Goal: Information Seeking & Learning: Learn about a topic

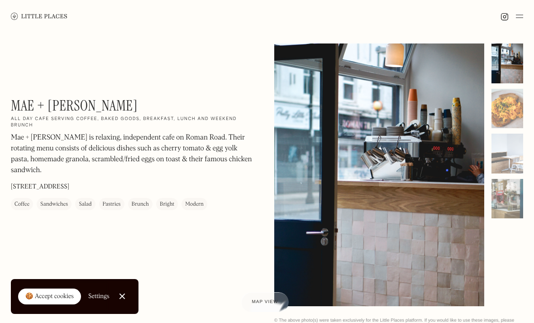
click at [57, 18] on img at bounding box center [39, 16] width 57 height 7
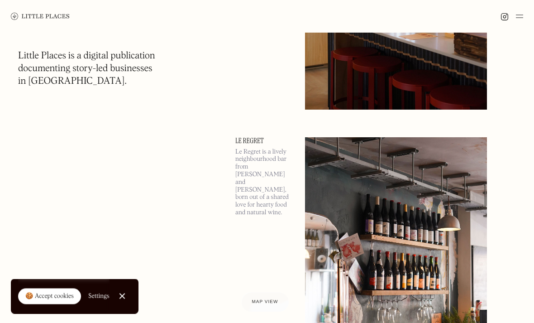
scroll to position [1201, 0]
click at [275, 304] on span "Map view" at bounding box center [265, 301] width 26 height 5
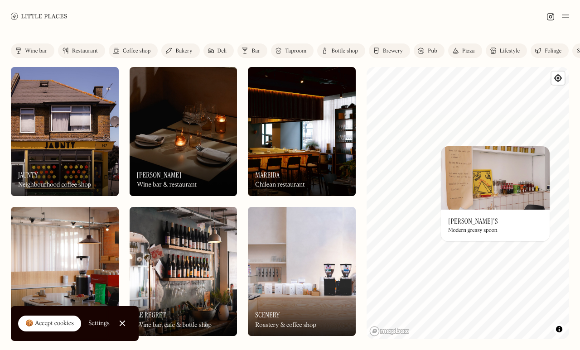
click at [477, 219] on div "On Our Radar [PERSON_NAME]'s Modern greasy spoon" at bounding box center [495, 226] width 109 height 32
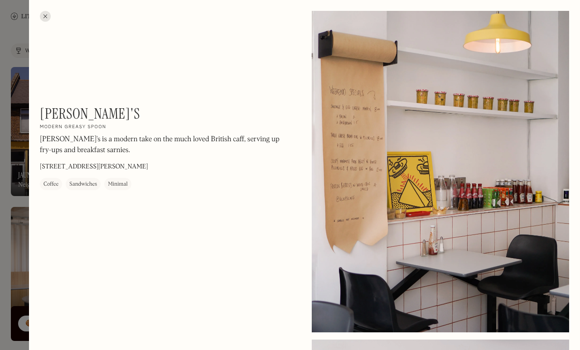
click at [50, 17] on div at bounding box center [45, 16] width 11 height 11
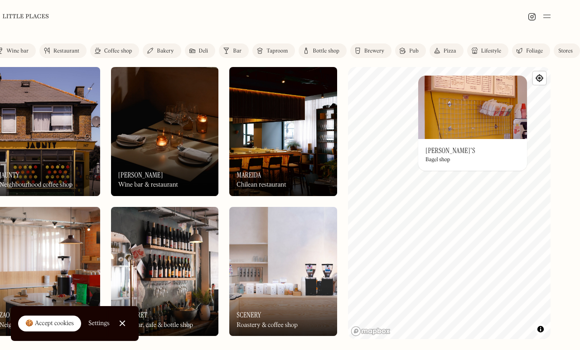
scroll to position [0, 39]
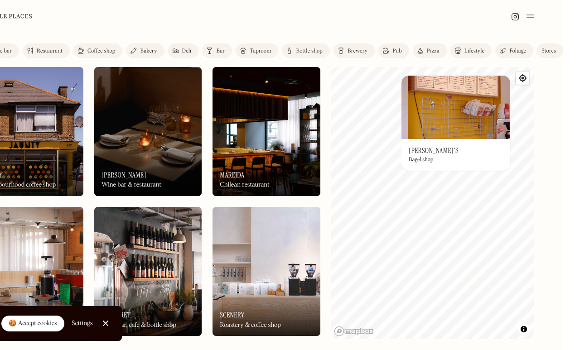
click at [418, 135] on img at bounding box center [472, 107] width 109 height 63
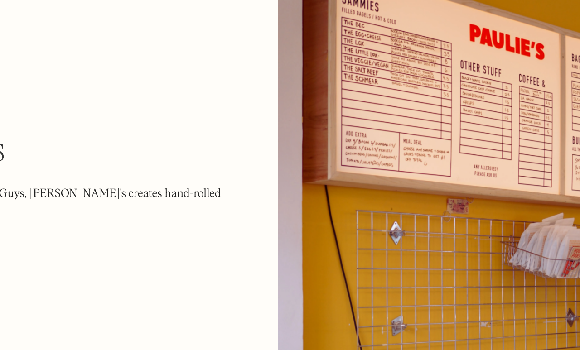
scroll to position [0, 15]
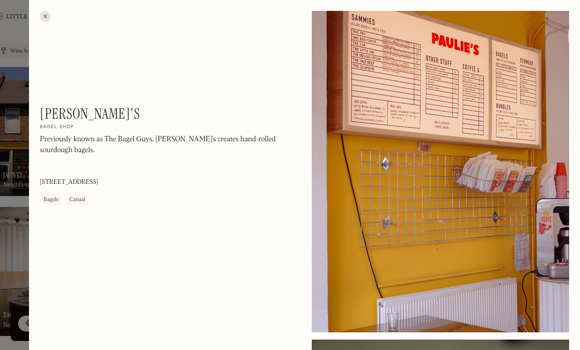
click at [47, 13] on div at bounding box center [45, 16] width 11 height 11
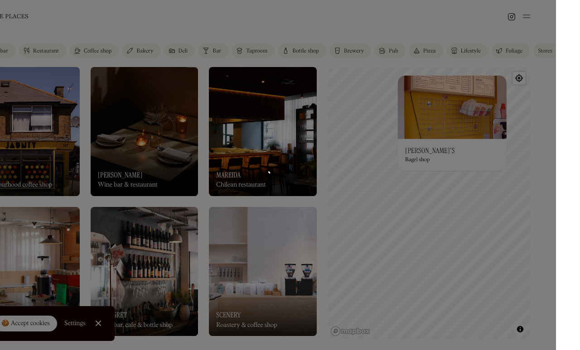
scroll to position [0, 39]
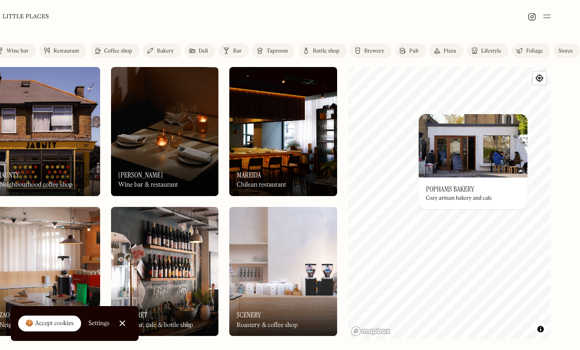
click at [544, 150] on html "Places Map Store About Apply 🍪 Accept cookies Settings Close Cookie Popup Close…" at bounding box center [271, 175] width 580 height 350
click at [543, 137] on html "Places Map Store About Apply 🍪 Accept cookies Settings Close Cookie Popup Close…" at bounding box center [271, 175] width 580 height 350
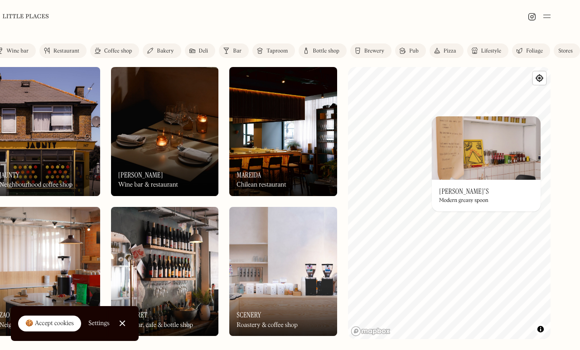
click at [466, 164] on link "On Our Radar [PERSON_NAME]'s Modern greasy spoon" at bounding box center [486, 163] width 109 height 95
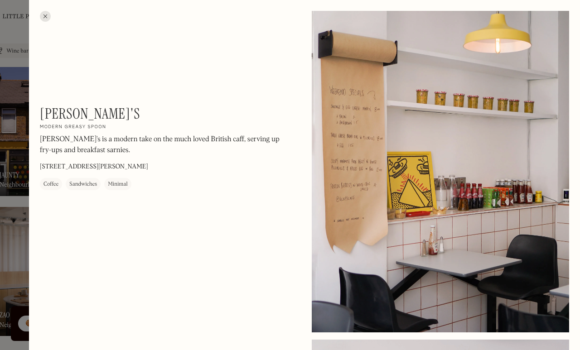
click at [44, 21] on div at bounding box center [45, 16] width 11 height 11
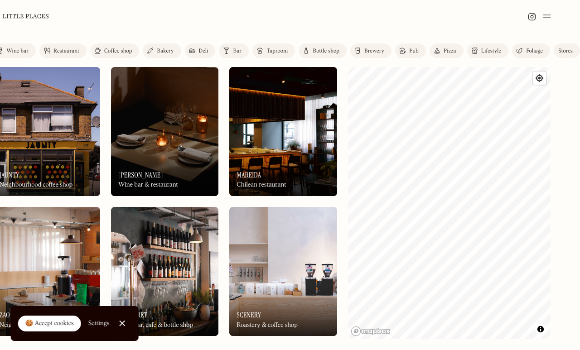
scroll to position [0, 39]
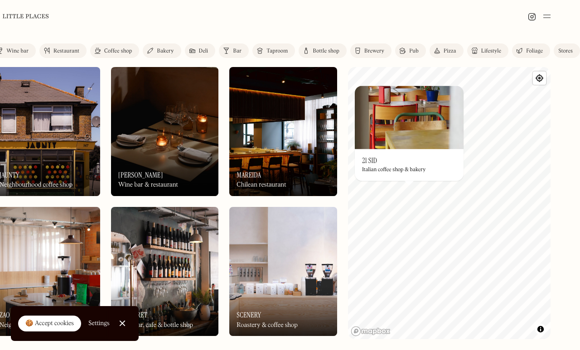
click at [363, 167] on div "Italian coffee shop & bakery" at bounding box center [393, 170] width 63 height 6
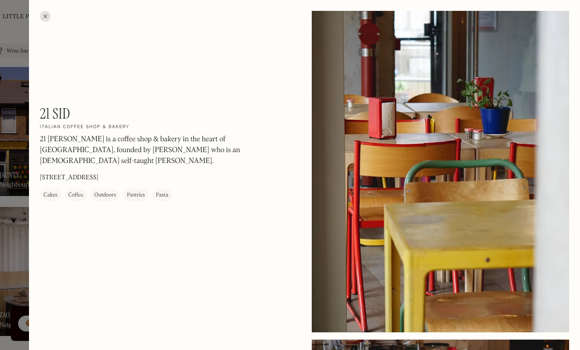
click at [43, 14] on div at bounding box center [45, 16] width 11 height 11
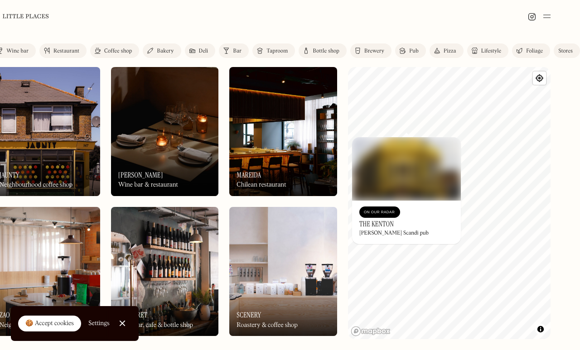
click at [375, 228] on div "On Our Radar The [PERSON_NAME] Scandi pub" at bounding box center [406, 222] width 109 height 43
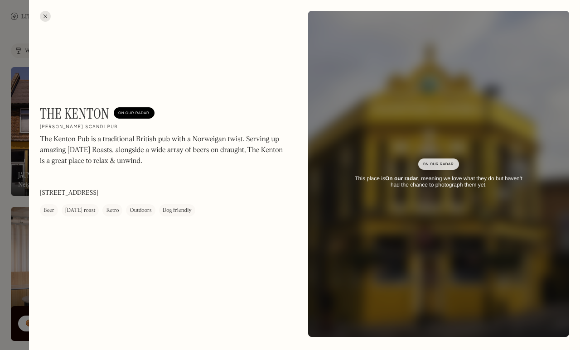
click at [50, 14] on div at bounding box center [45, 16] width 11 height 11
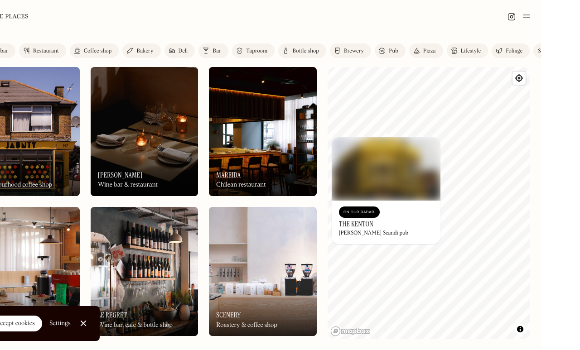
scroll to position [0, 39]
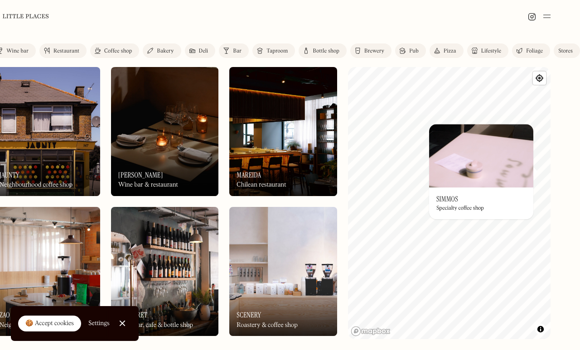
click at [544, 158] on html "Places Map Store About Apply 🍪 Accept cookies Settings Close Cookie Popup Close…" at bounding box center [271, 175] width 580 height 350
click at [456, 202] on div "On Our Radar Simmos Specialty coffee shop" at bounding box center [481, 204] width 104 height 32
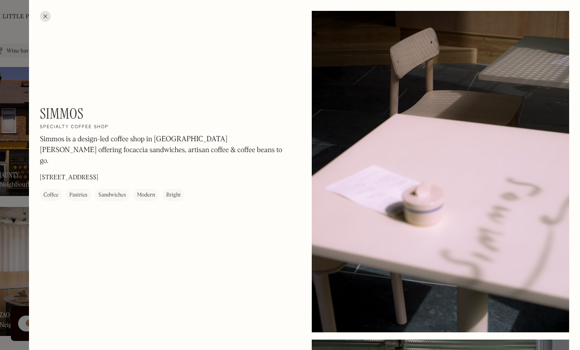
click at [48, 20] on div at bounding box center [45, 16] width 11 height 11
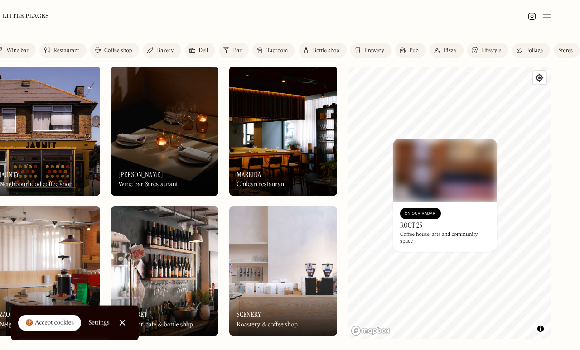
scroll to position [31, 39]
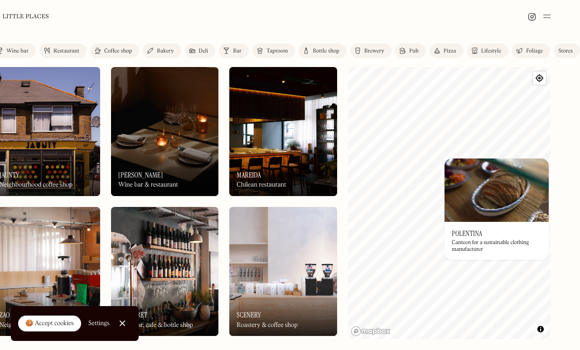
click at [446, 159] on img at bounding box center [496, 190] width 104 height 63
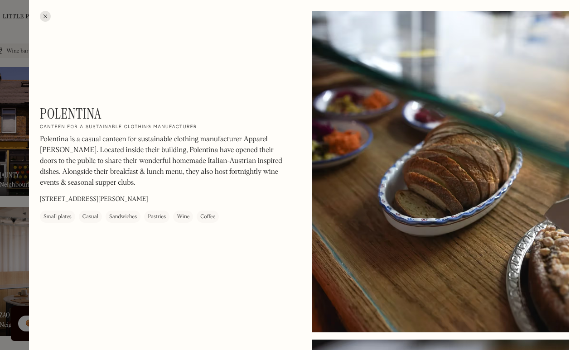
click at [43, 21] on div at bounding box center [45, 16] width 11 height 11
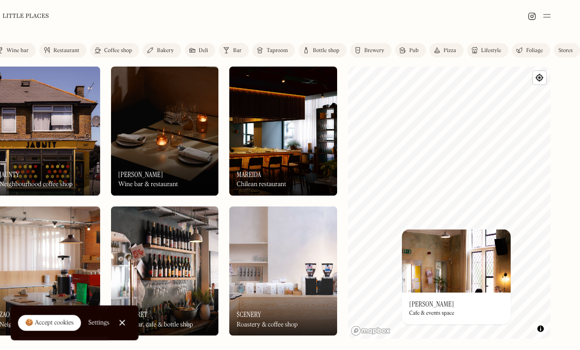
scroll to position [31, 39]
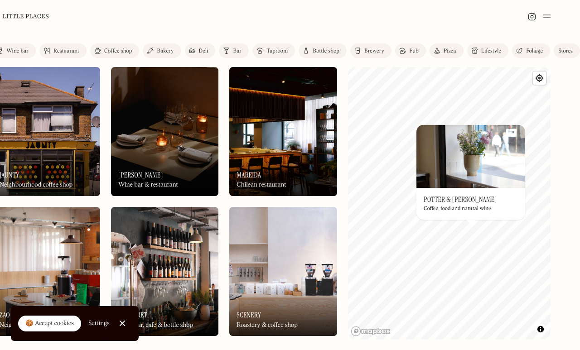
click at [457, 156] on img at bounding box center [470, 156] width 109 height 63
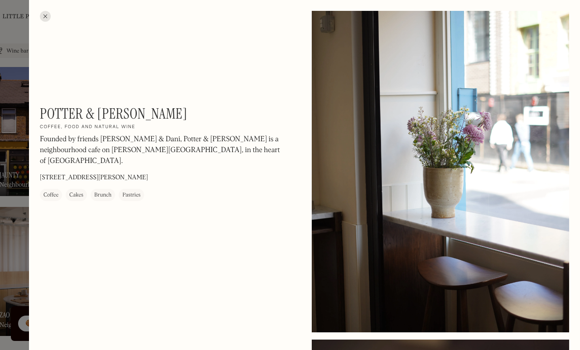
click at [42, 15] on div at bounding box center [45, 16] width 11 height 11
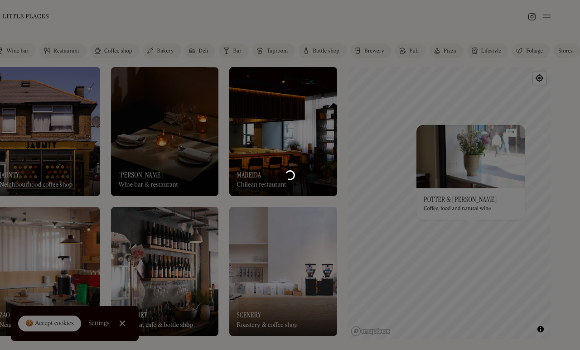
scroll to position [31, 39]
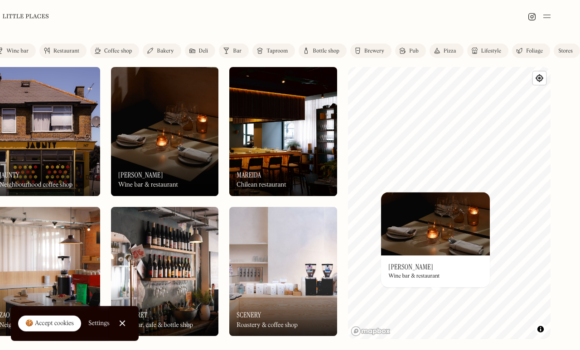
click at [409, 255] on div "On Our Radar [PERSON_NAME] Wine bar & restaurant" at bounding box center [435, 271] width 109 height 32
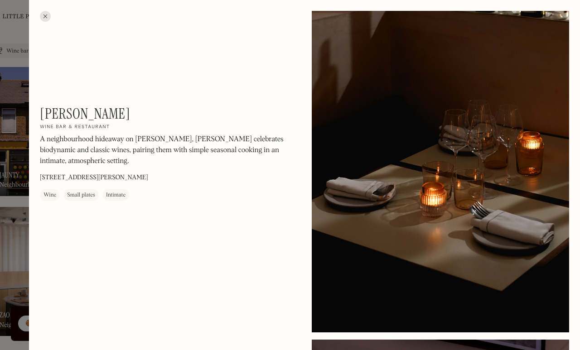
click at [42, 14] on div at bounding box center [45, 16] width 11 height 11
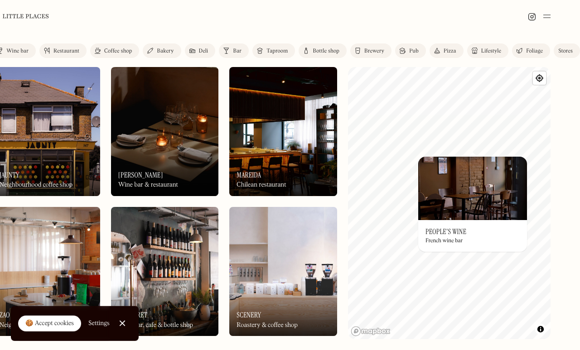
click at [439, 227] on h3 "People's Wine" at bounding box center [445, 231] width 41 height 9
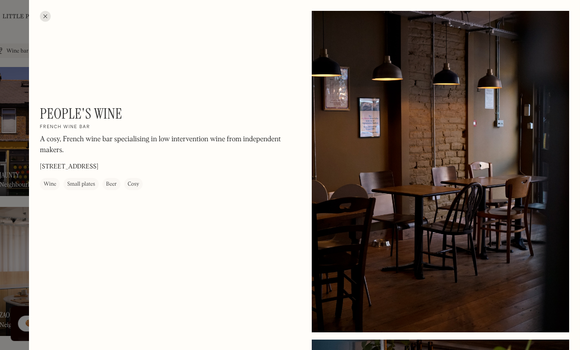
scroll to position [0, 38]
click at [46, 16] on div at bounding box center [45, 16] width 11 height 11
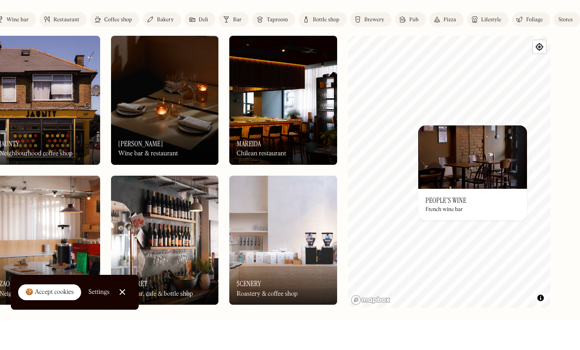
scroll to position [31, 39]
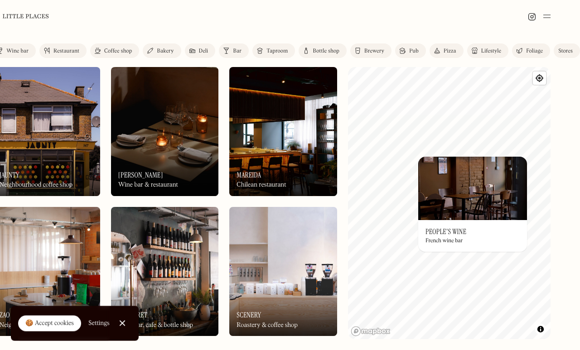
click at [286, 146] on div "On Our Radar Mareida Chilean restaurant" at bounding box center [283, 171] width 108 height 50
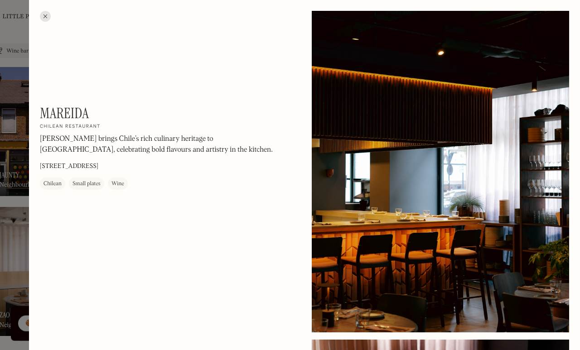
click at [50, 17] on div at bounding box center [45, 16] width 11 height 11
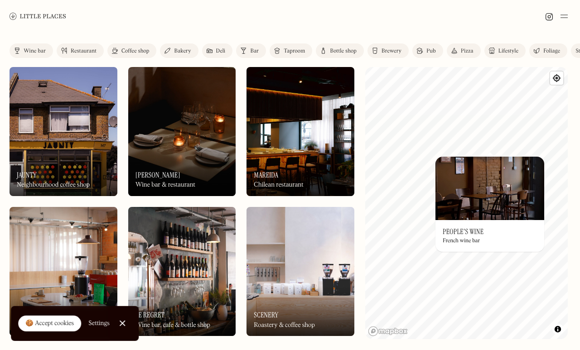
scroll to position [31, 0]
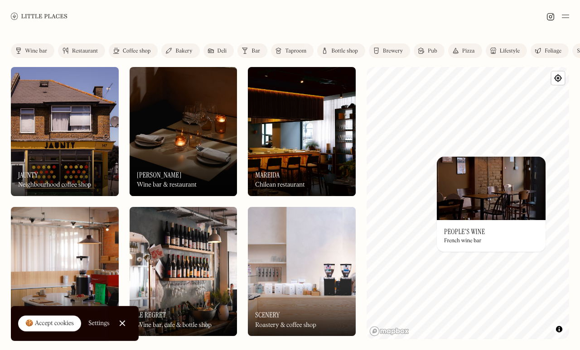
click at [80, 146] on div "On Our Radar Jaunty Neighbourhood coffee shop" at bounding box center [65, 171] width 108 height 50
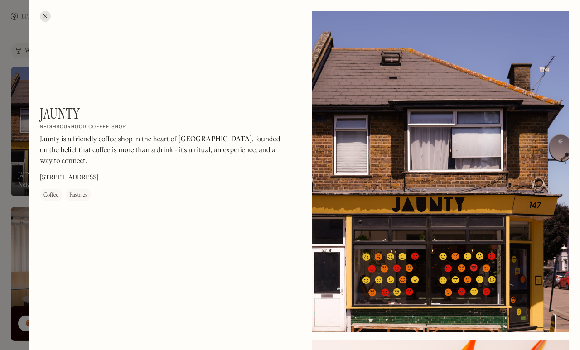
click at [44, 19] on div at bounding box center [45, 16] width 11 height 11
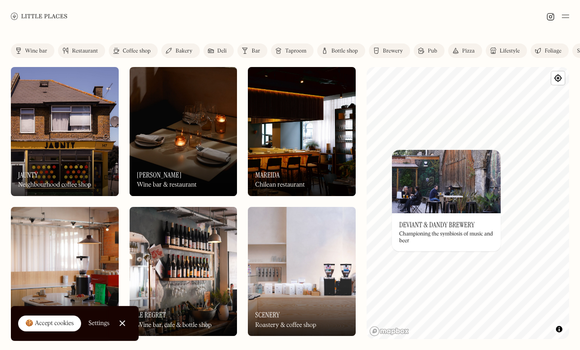
click at [474, 221] on h3 "Deviant & Dandy Brewery" at bounding box center [437, 225] width 76 height 9
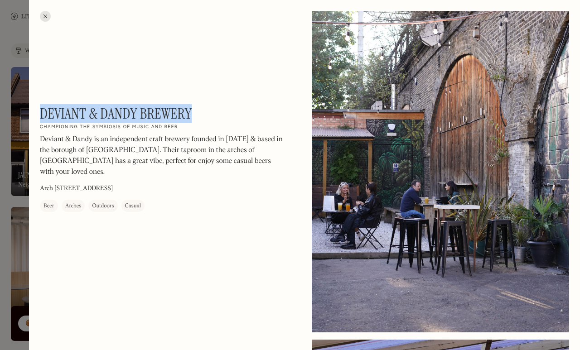
click at [49, 15] on div at bounding box center [45, 16] width 11 height 11
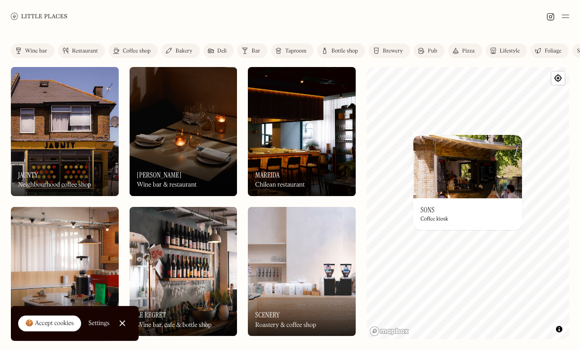
click at [467, 198] on div "On Our Radar Sons Coffee kiosk" at bounding box center [467, 214] width 109 height 32
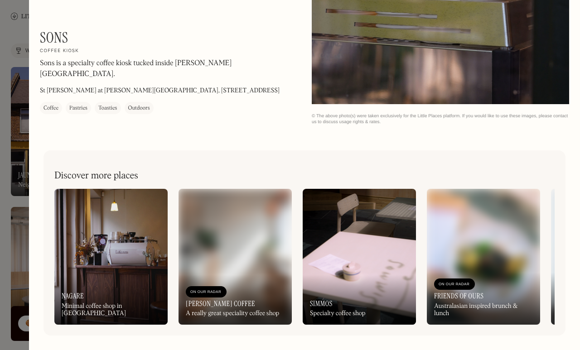
scroll to position [886, 0]
click at [247, 299] on div "On Our Radar [PERSON_NAME] Coffee A really great speciality coffee shop" at bounding box center [234, 300] width 113 height 50
click at [489, 305] on div "Australasian inspired brunch & lunch" at bounding box center [483, 310] width 99 height 15
